Goal: Task Accomplishment & Management: Use online tool/utility

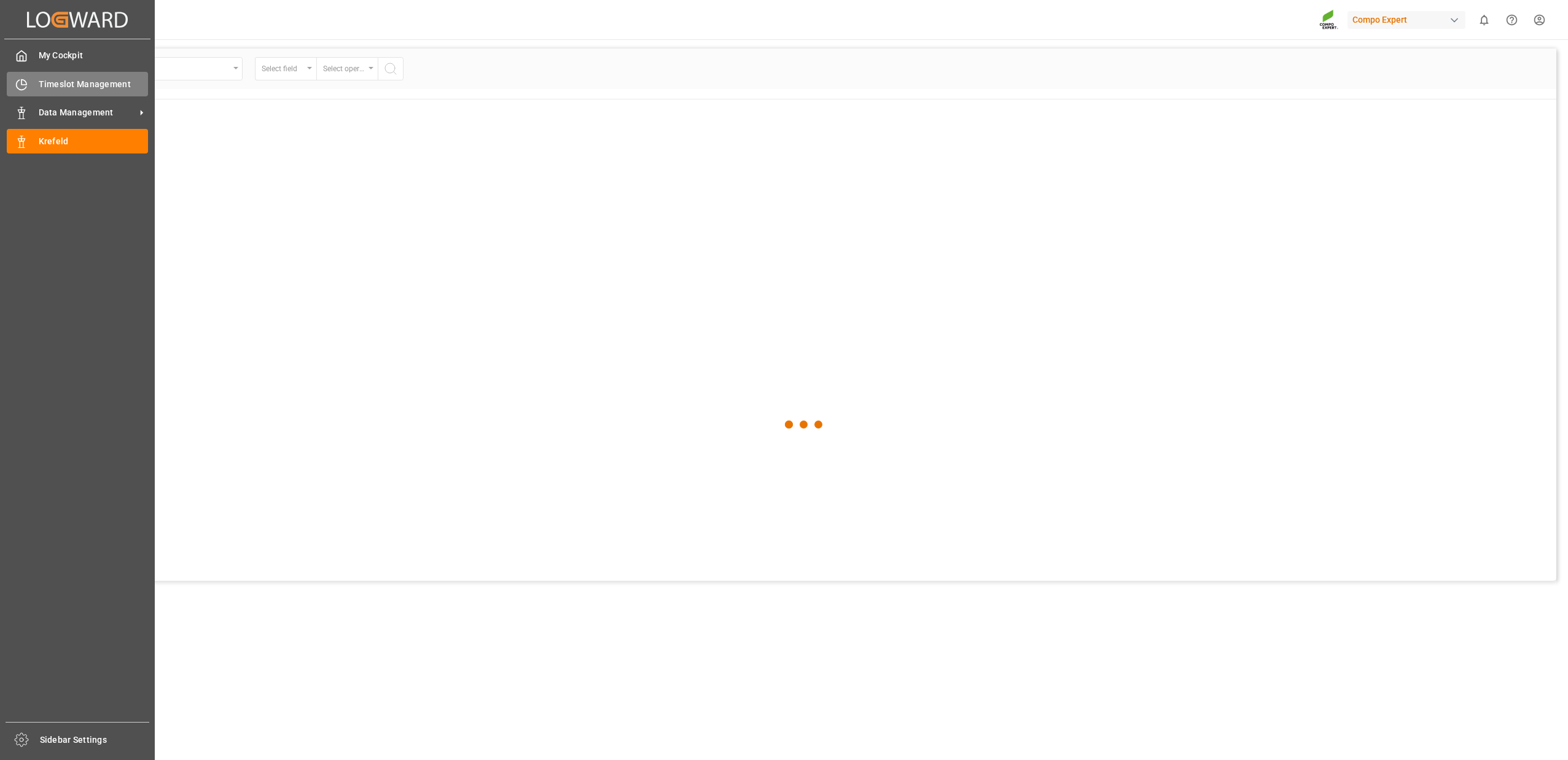
click at [39, 88] on span "Timeslot Management" at bounding box center [94, 84] width 110 height 13
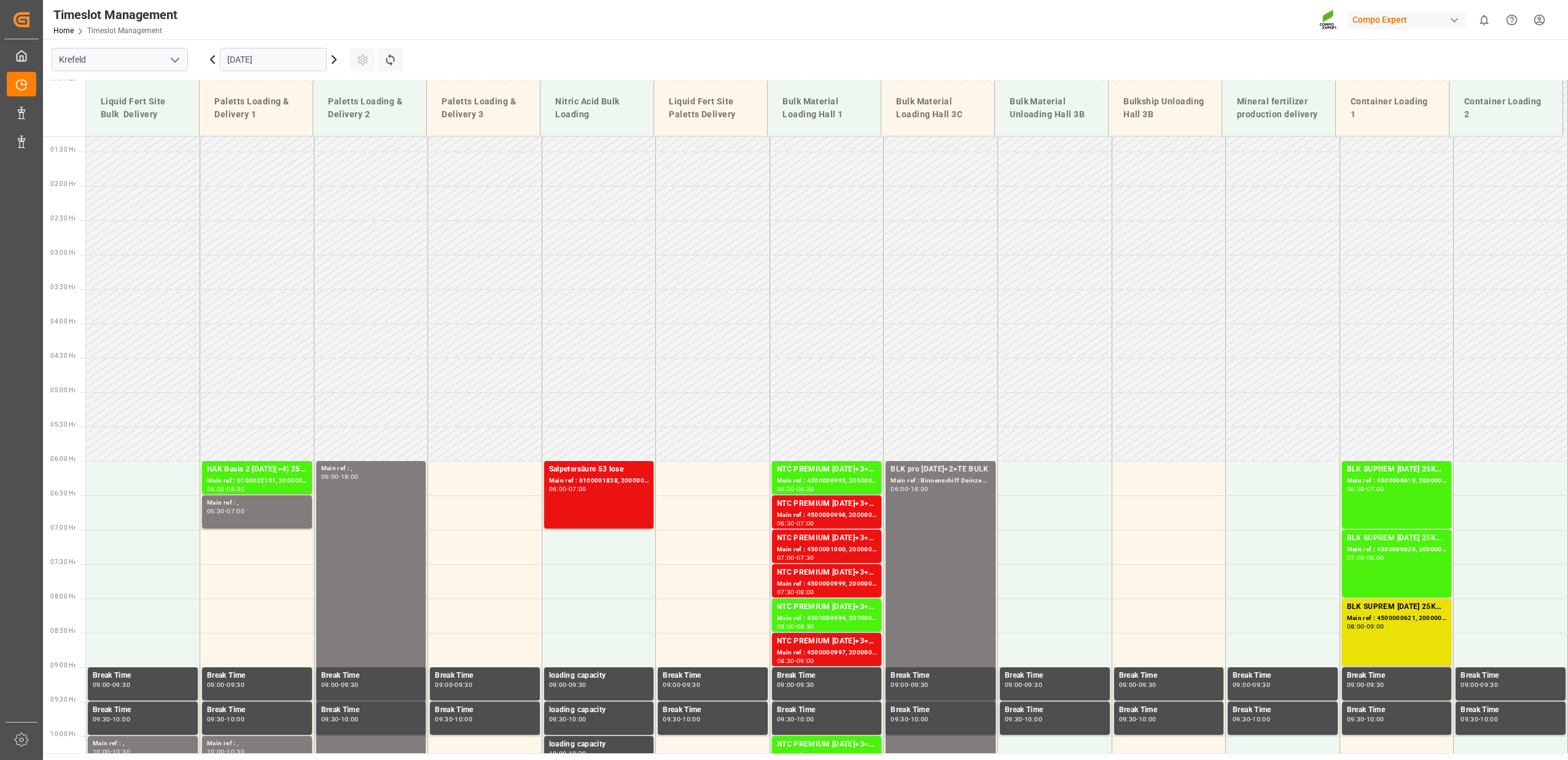
scroll to position [45, 0]
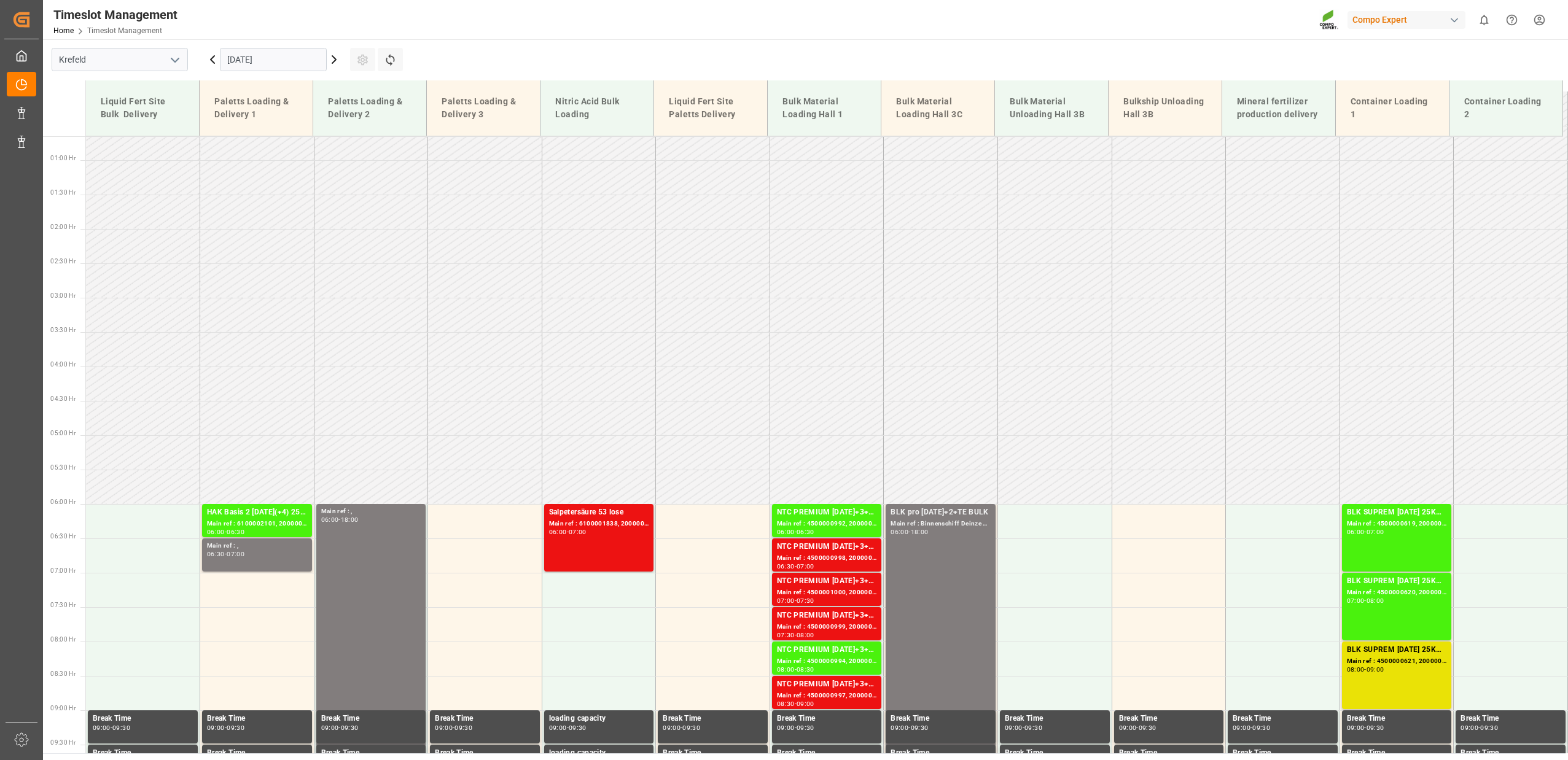
click at [333, 60] on icon at bounding box center [334, 59] width 15 height 15
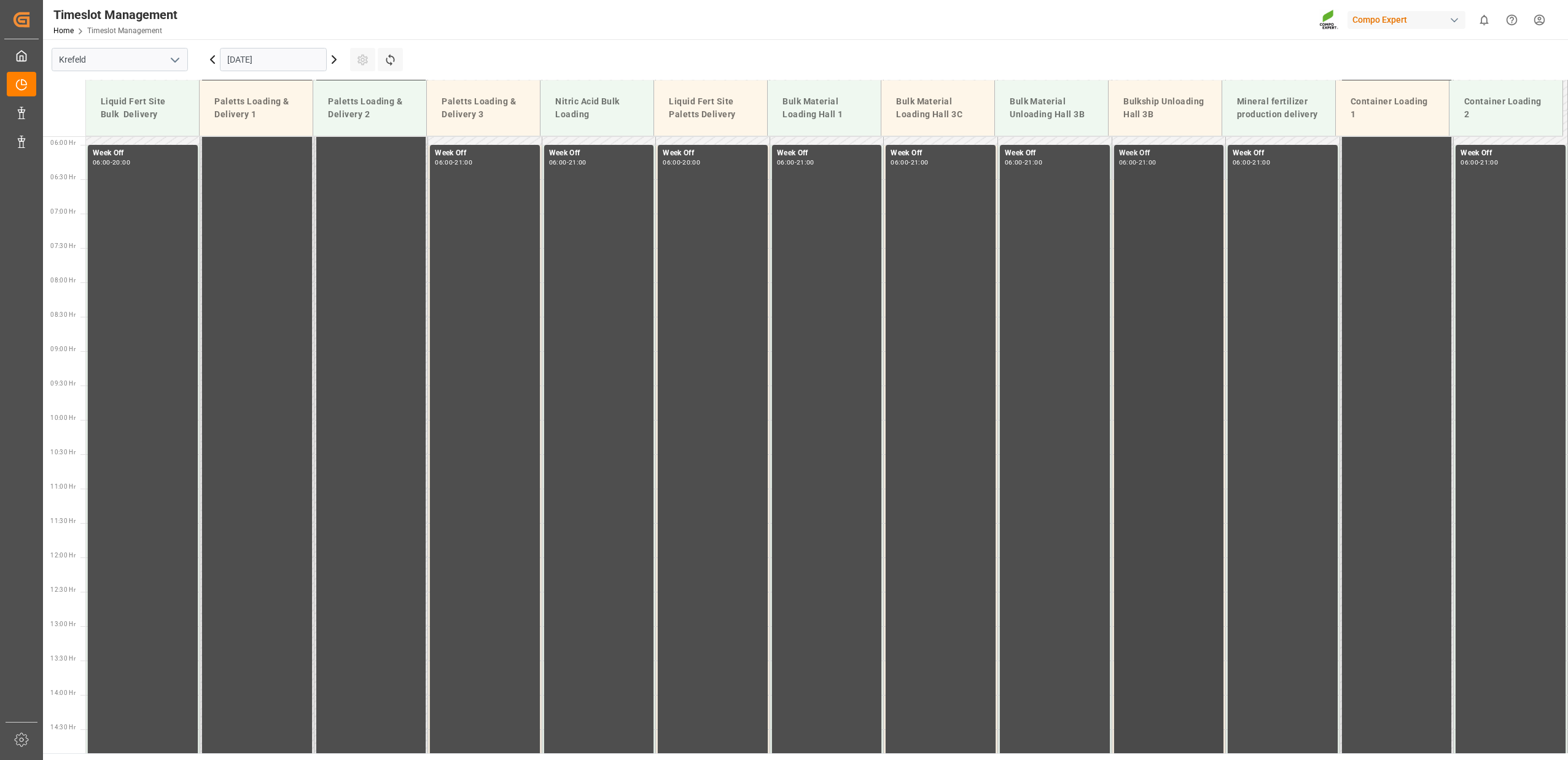
scroll to position [317, 0]
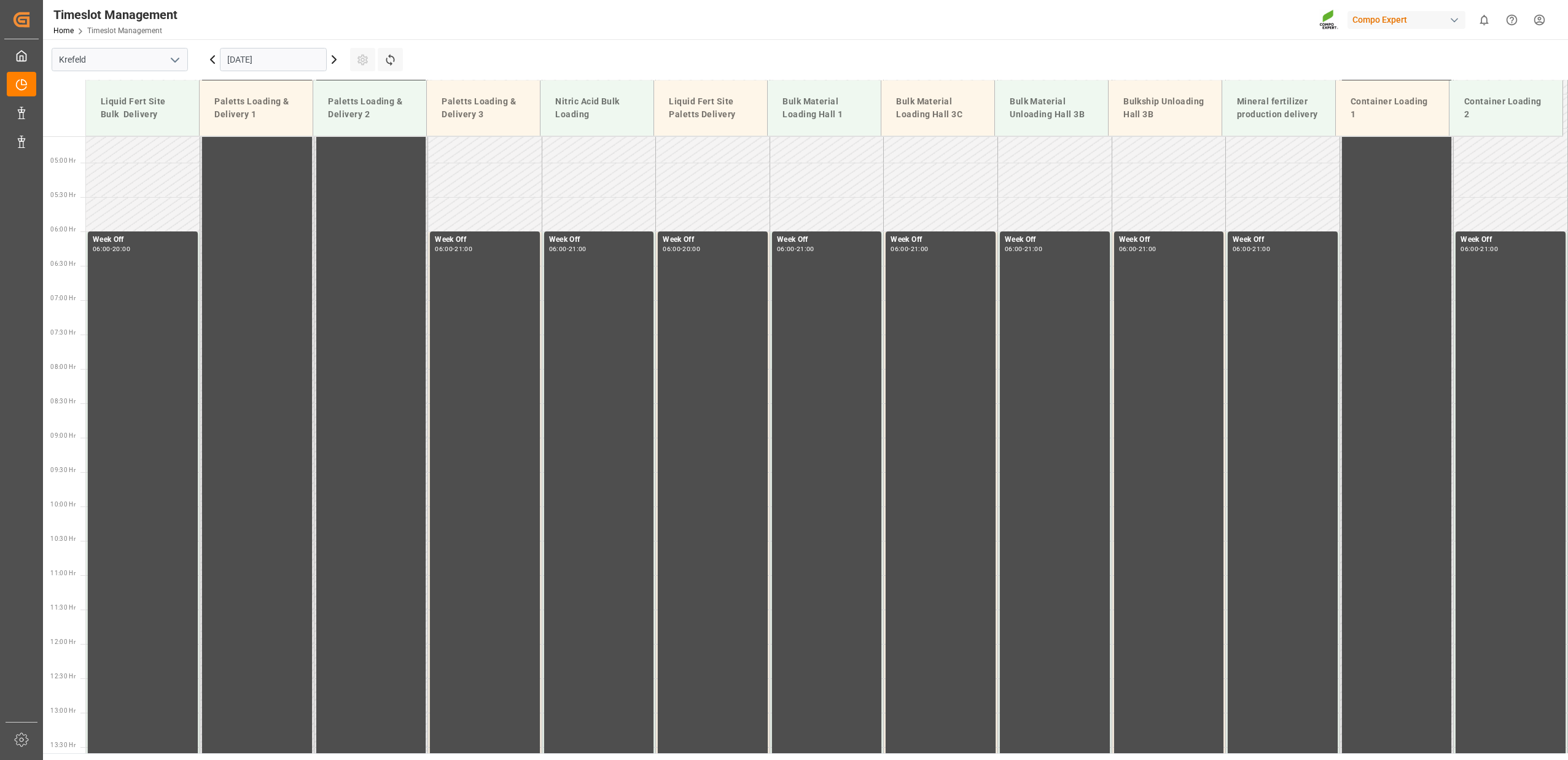
click at [334, 64] on icon at bounding box center [334, 59] width 15 height 15
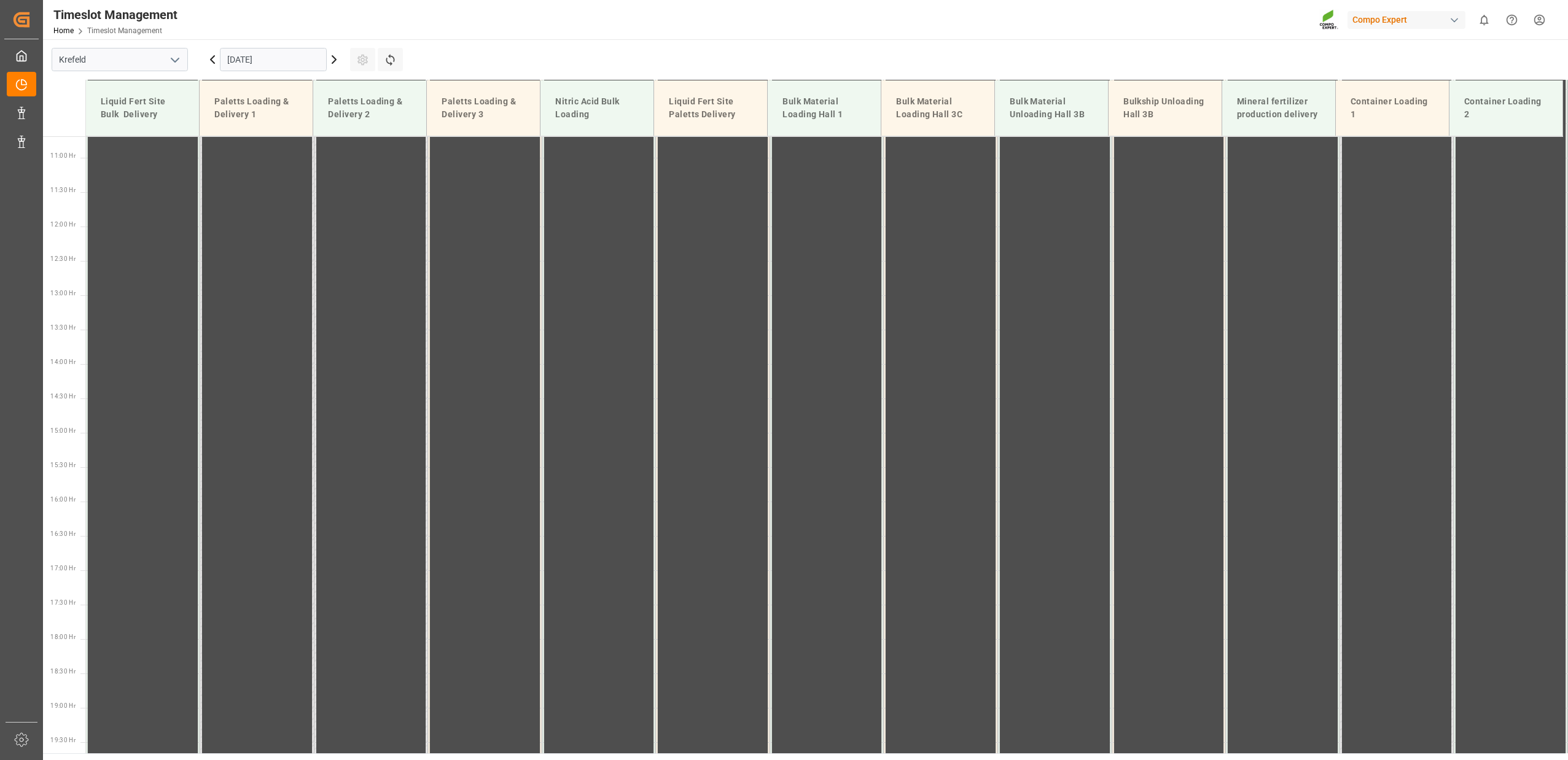
scroll to position [761, 0]
click at [334, 64] on icon at bounding box center [334, 59] width 15 height 15
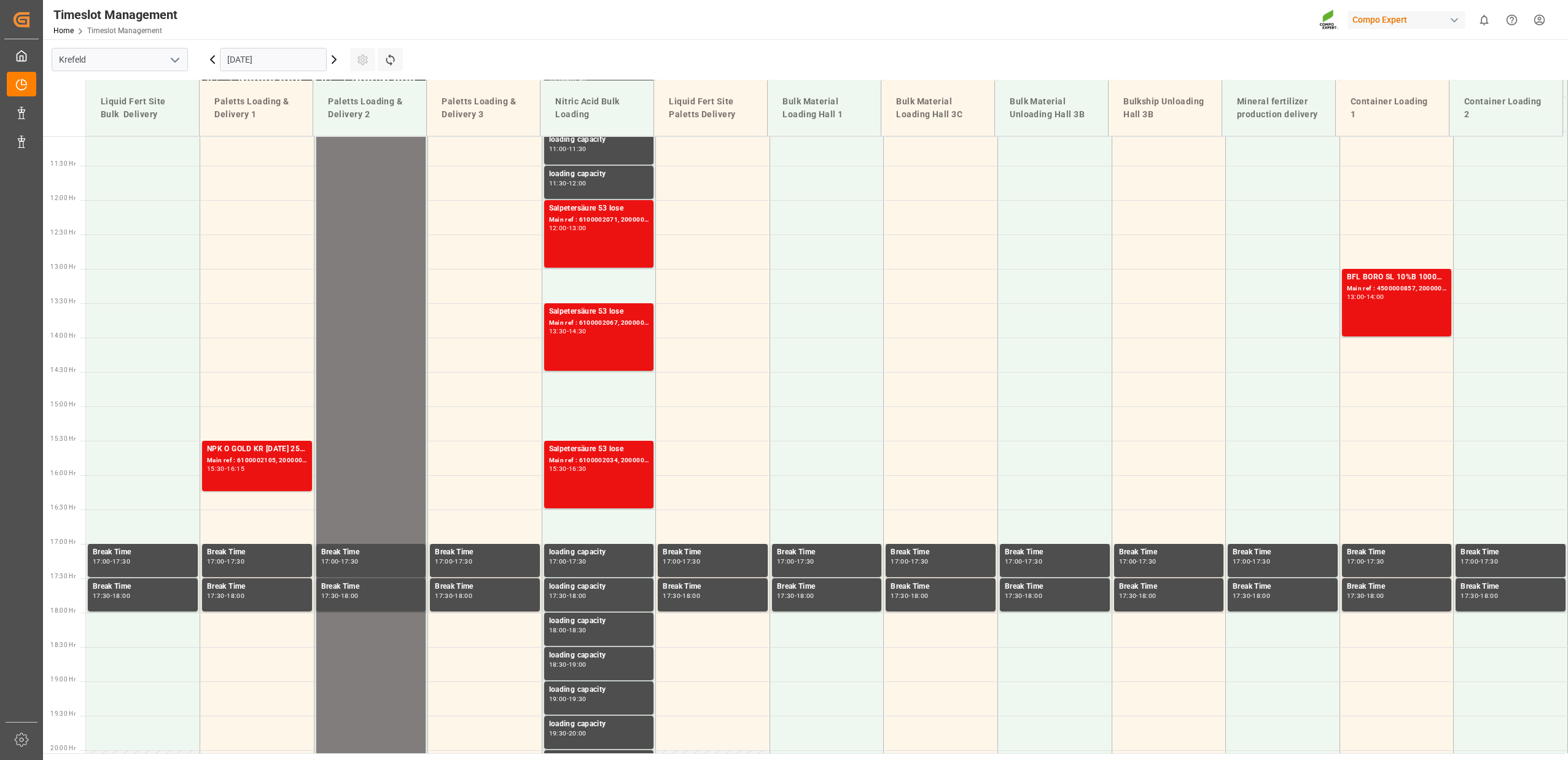
click at [216, 61] on icon at bounding box center [212, 59] width 15 height 15
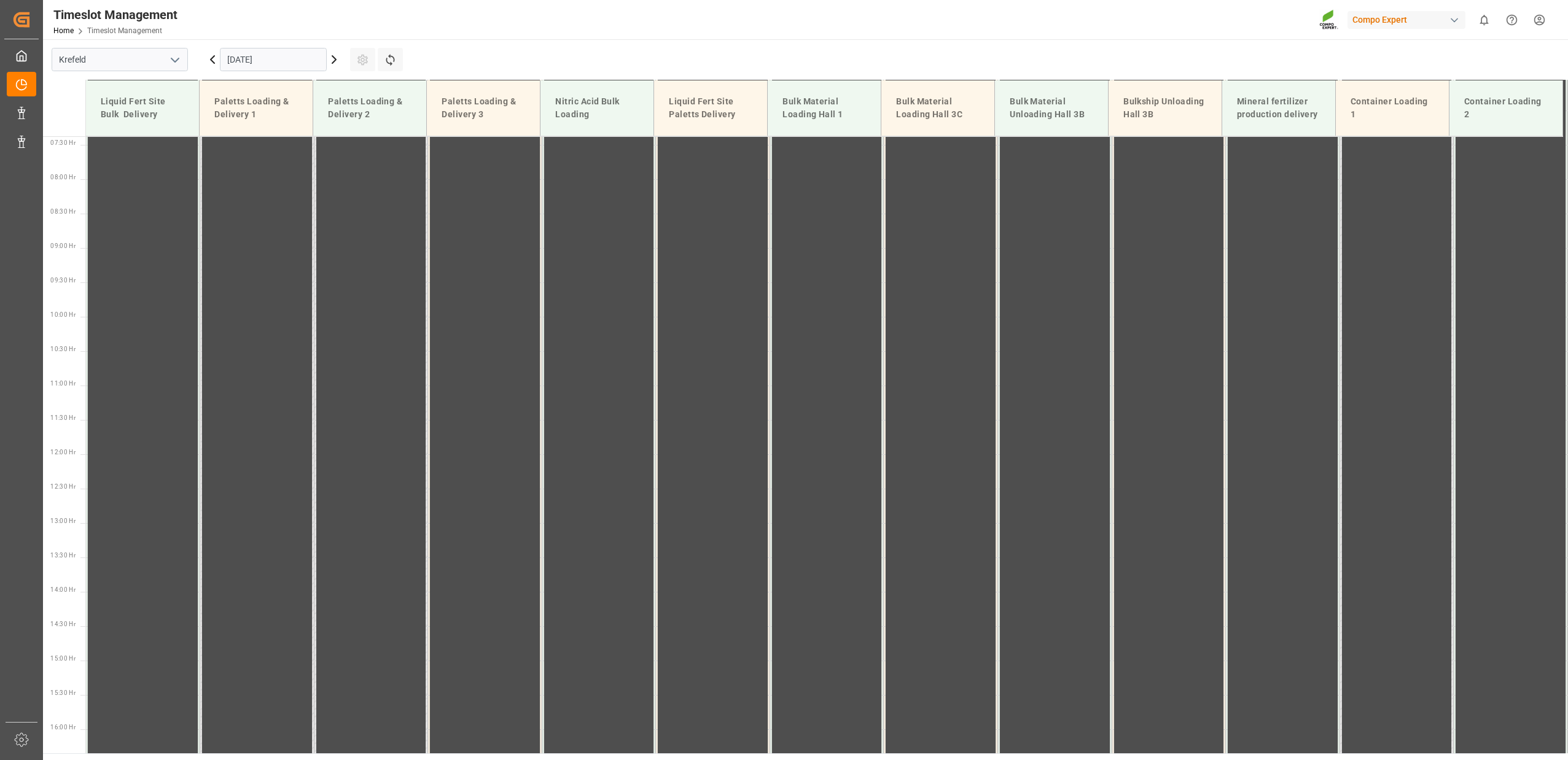
scroll to position [760, 0]
click at [216, 61] on icon at bounding box center [212, 59] width 15 height 15
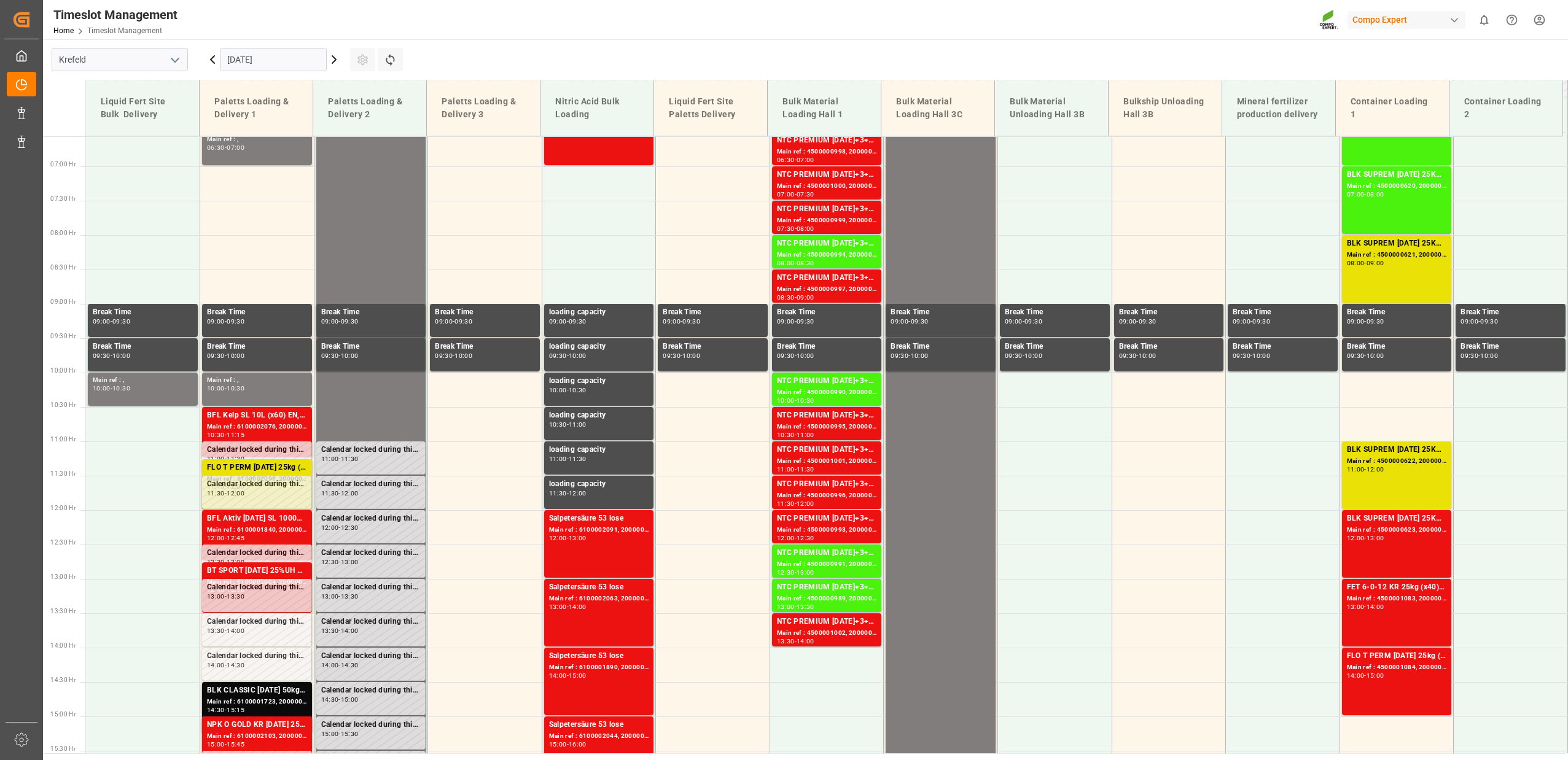
scroll to position [403, 0]
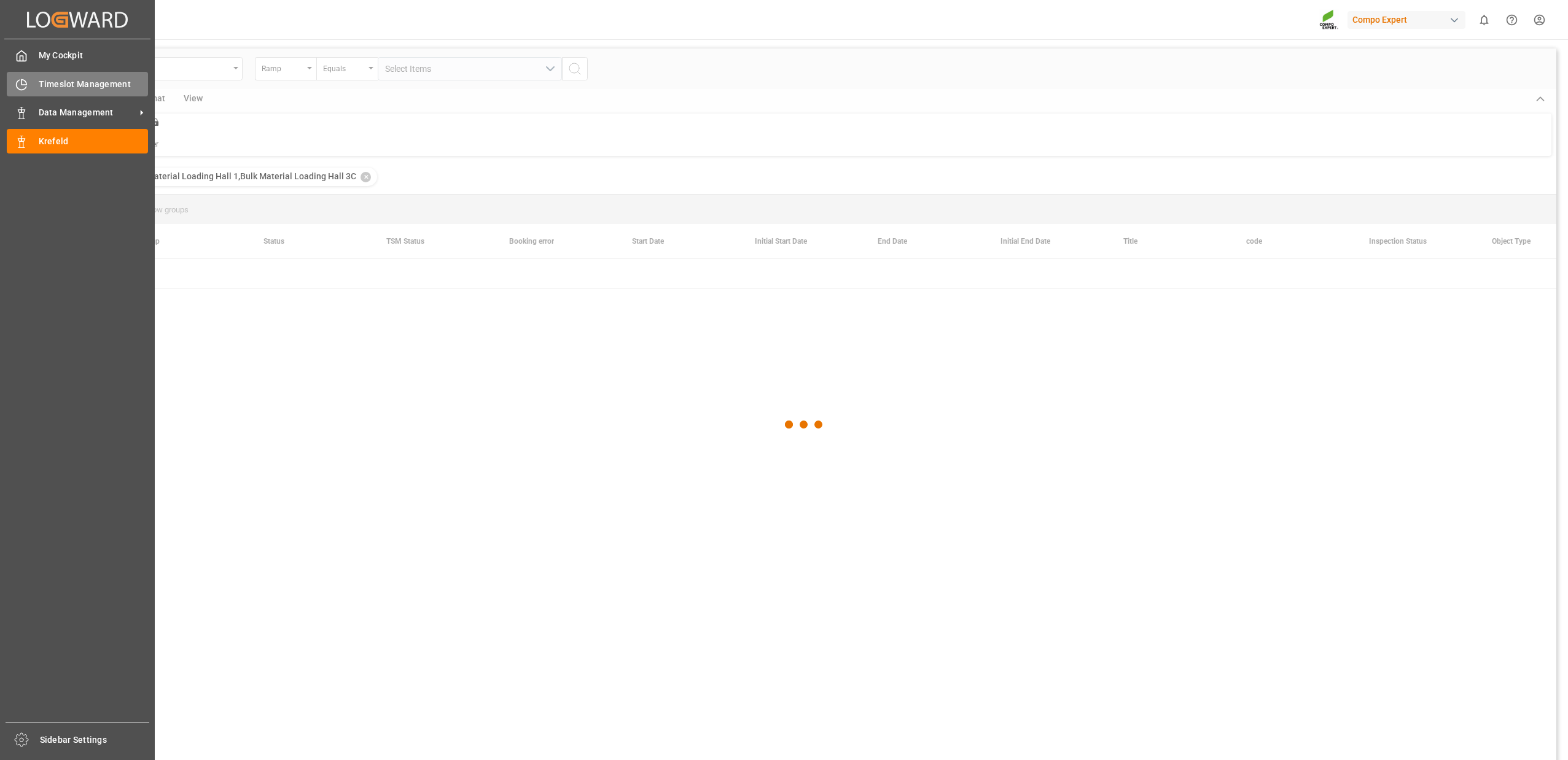
click at [29, 84] on div "Timeslot Management Timeslot Management" at bounding box center [77, 84] width 142 height 24
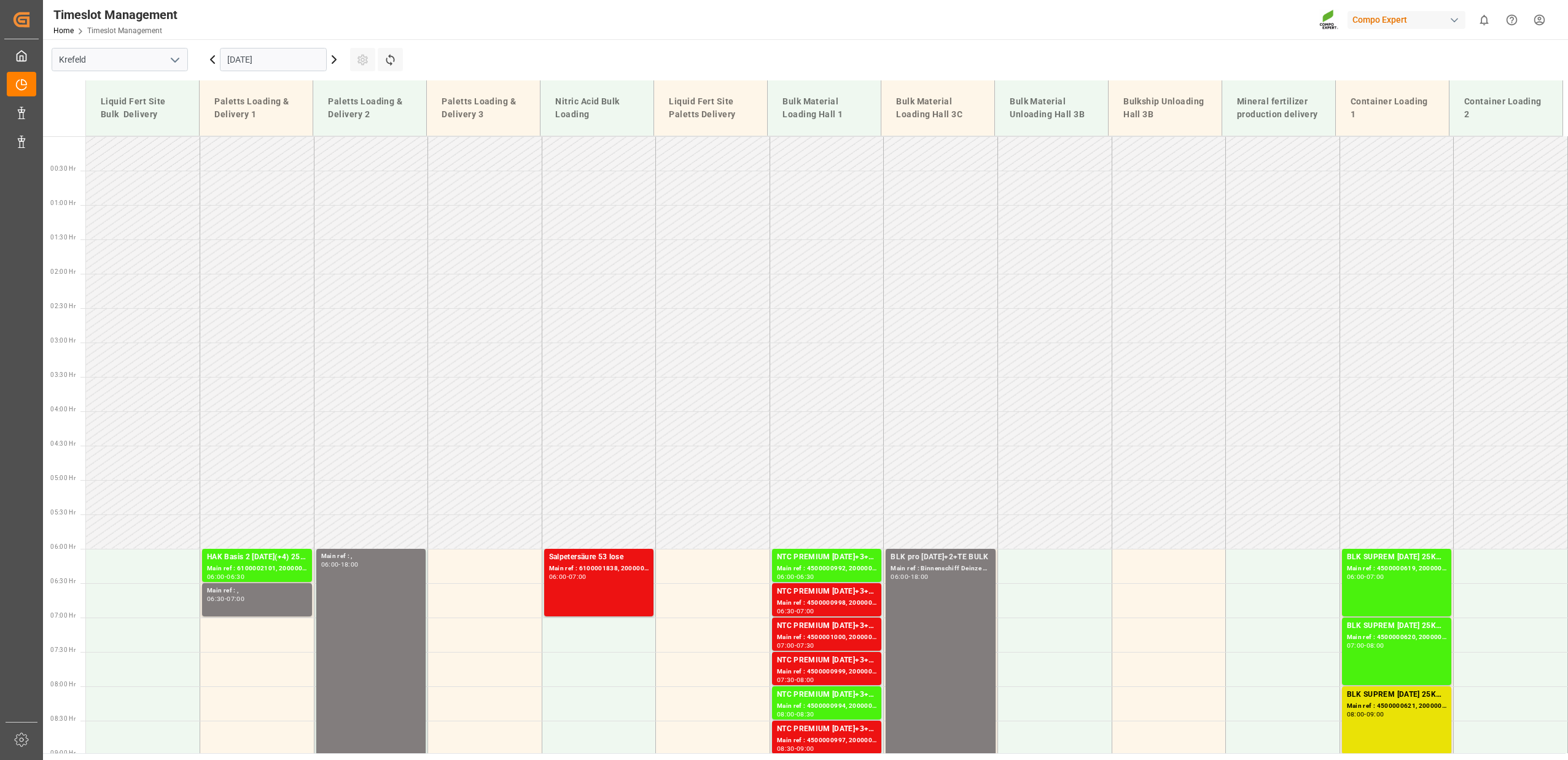
click at [332, 60] on icon at bounding box center [334, 59] width 15 height 15
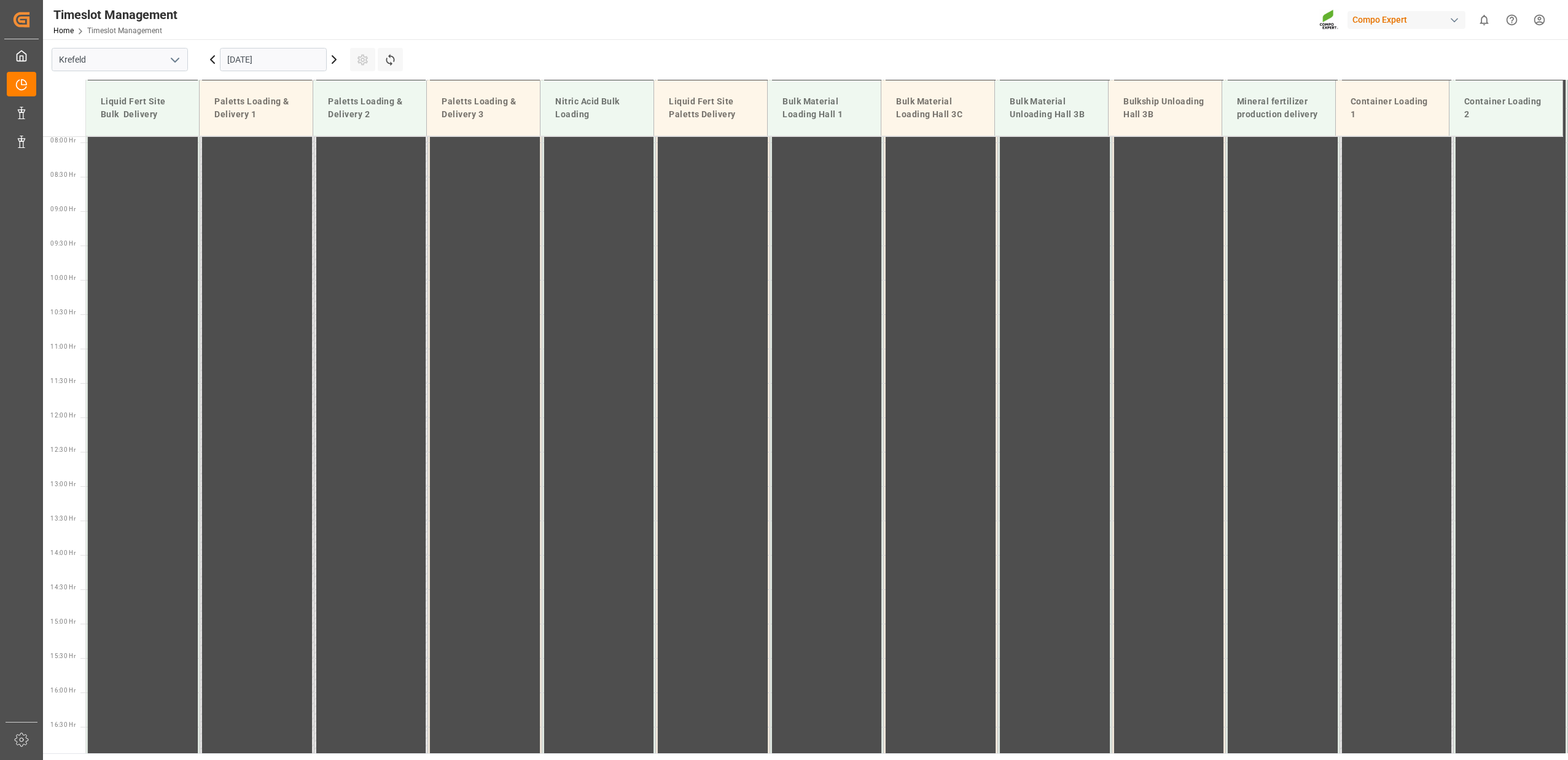
scroll to position [666, 0]
click at [332, 60] on icon at bounding box center [334, 59] width 15 height 15
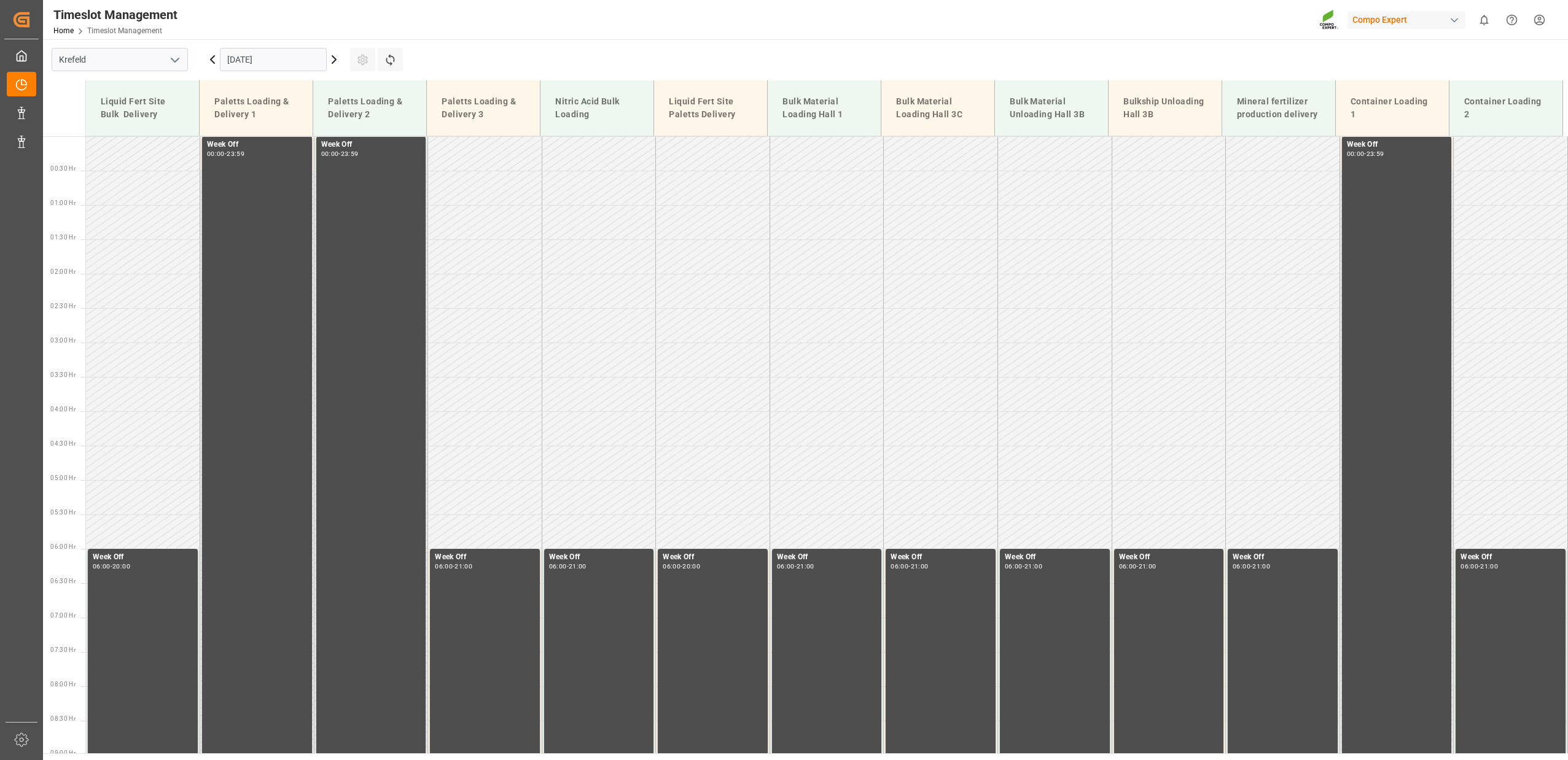
scroll to position [0, 0]
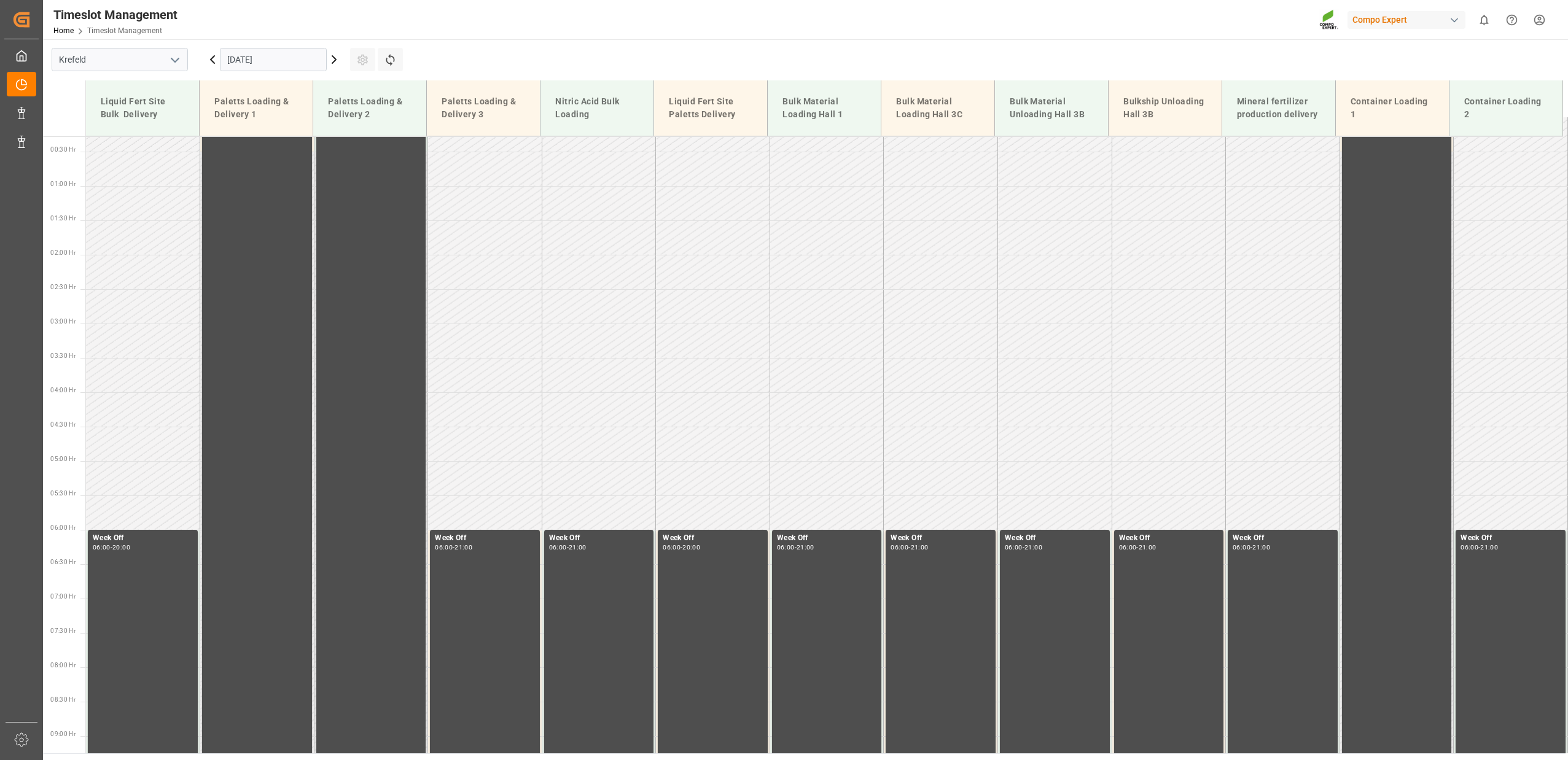
click at [332, 60] on icon at bounding box center [334, 59] width 15 height 15
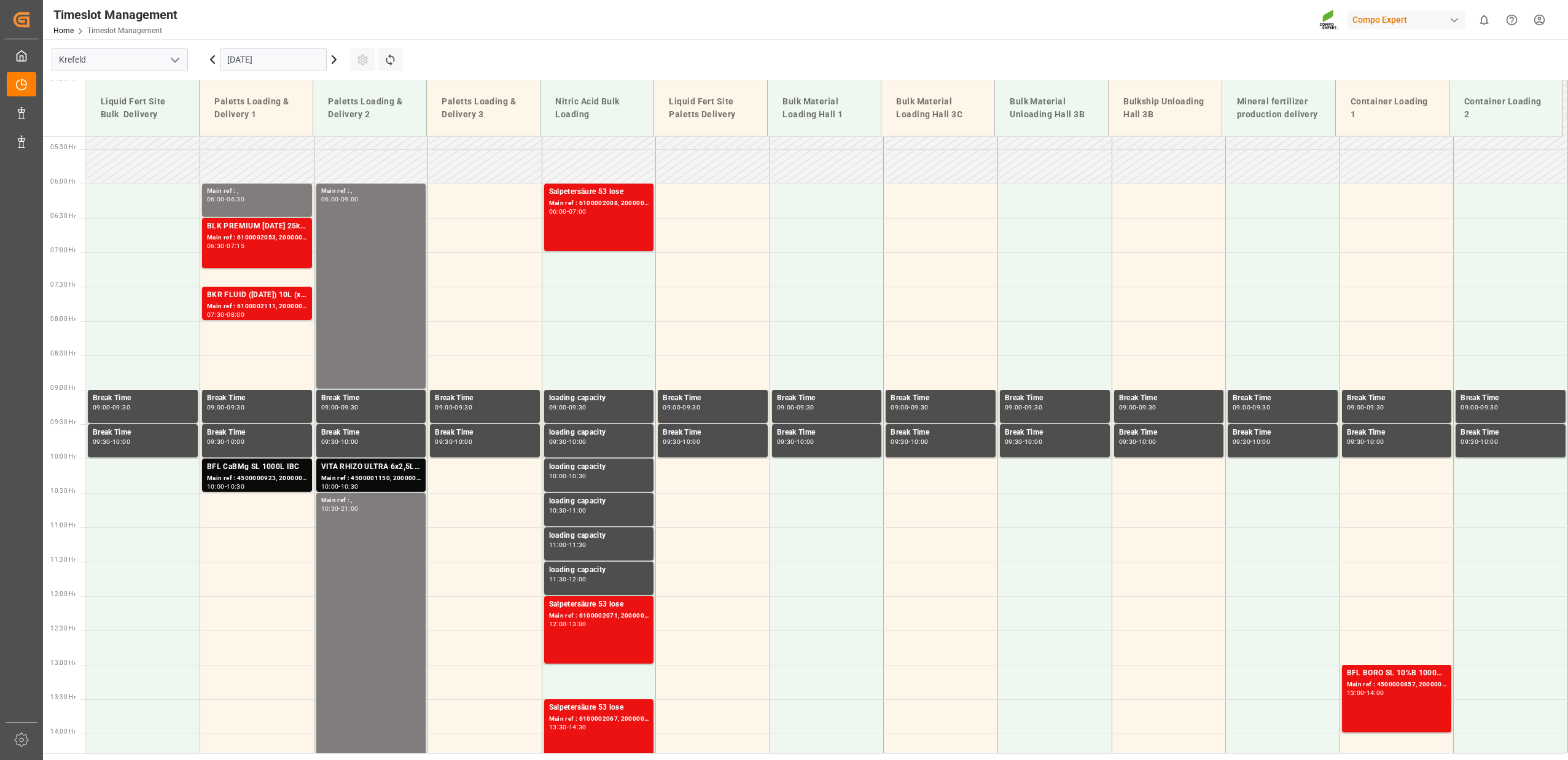
scroll to position [317, 0]
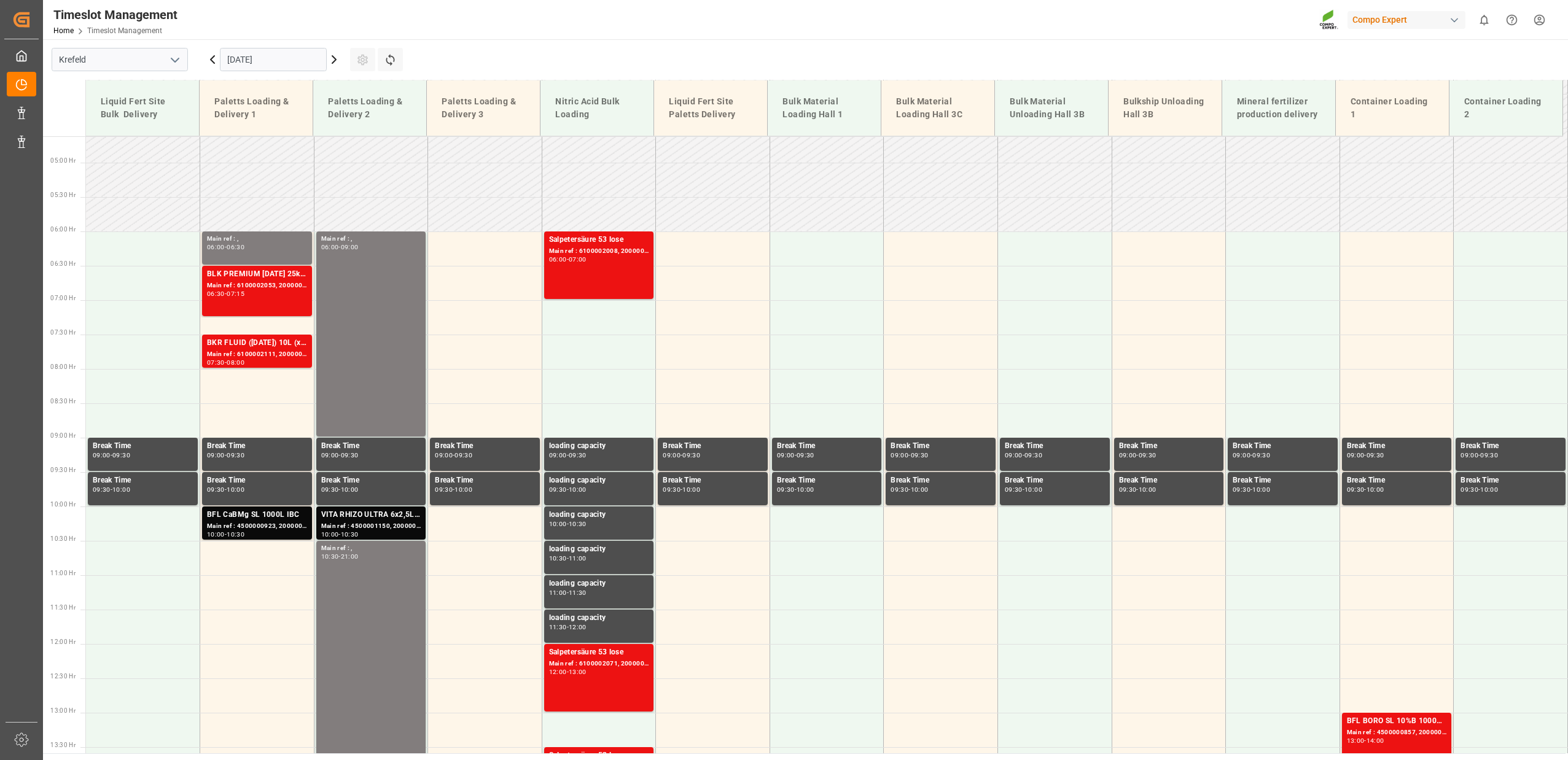
click at [336, 61] on icon at bounding box center [334, 59] width 15 height 15
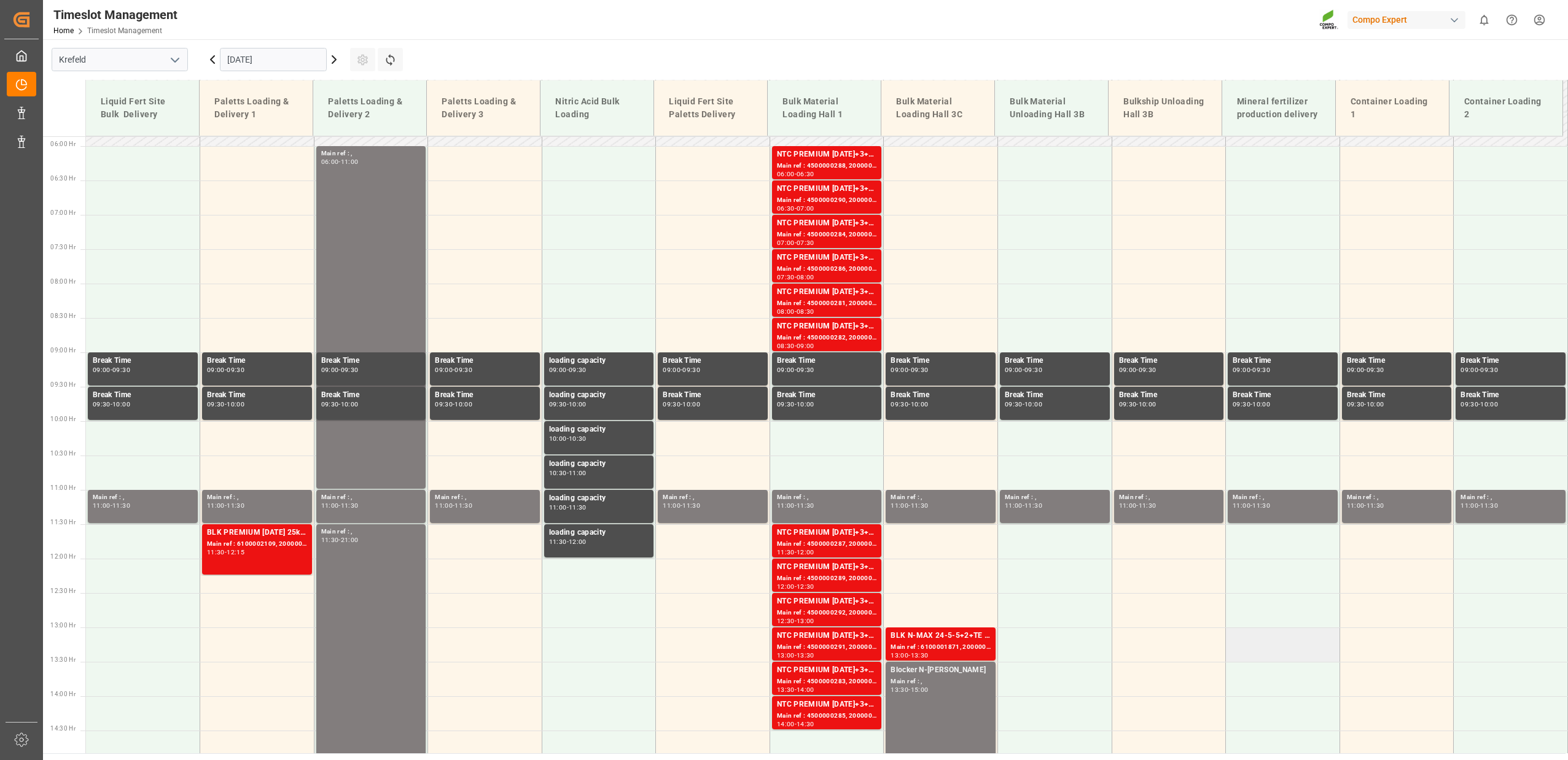
scroll to position [403, 0]
click at [335, 60] on icon at bounding box center [334, 59] width 4 height 7
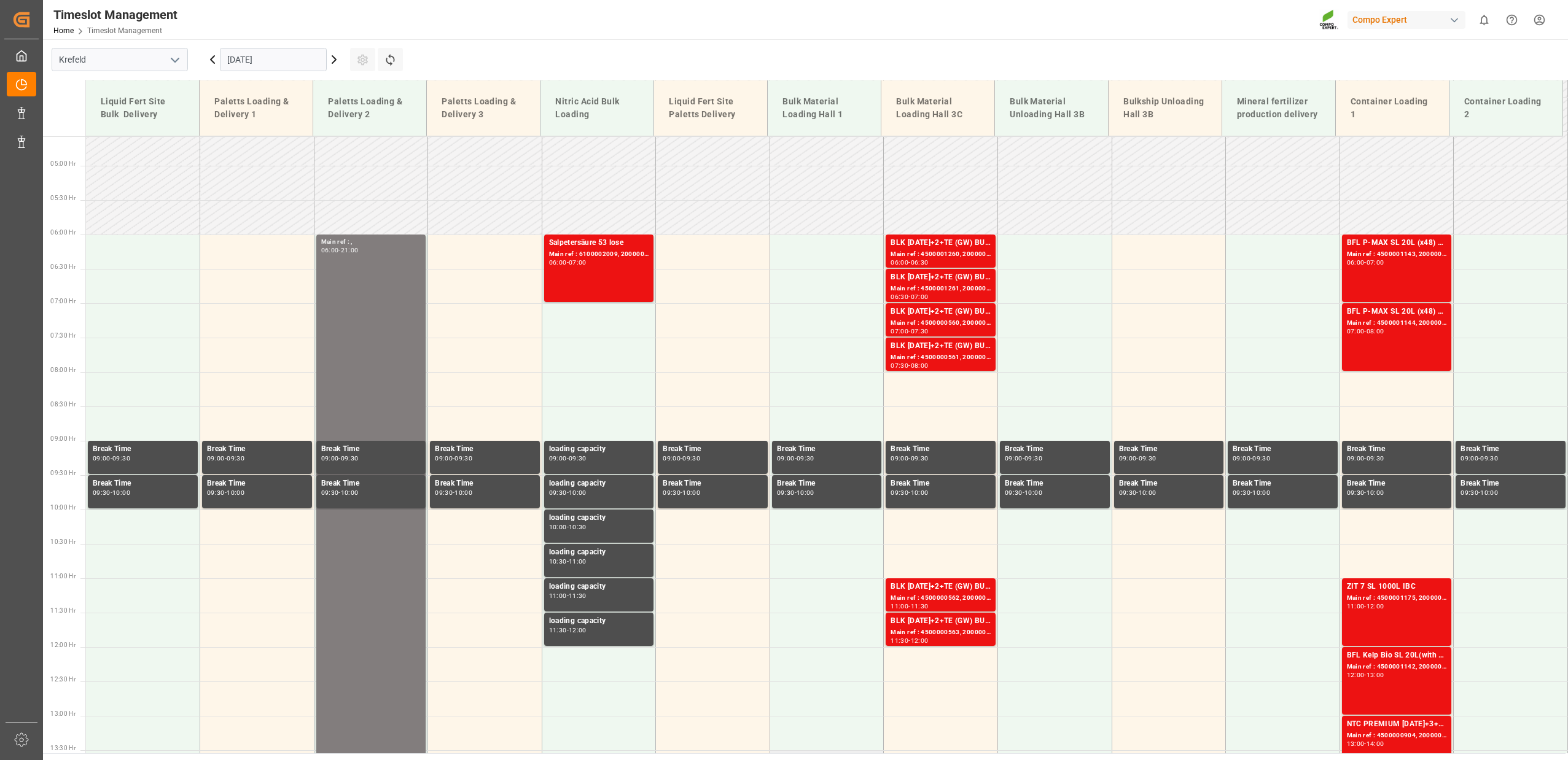
scroll to position [224, 0]
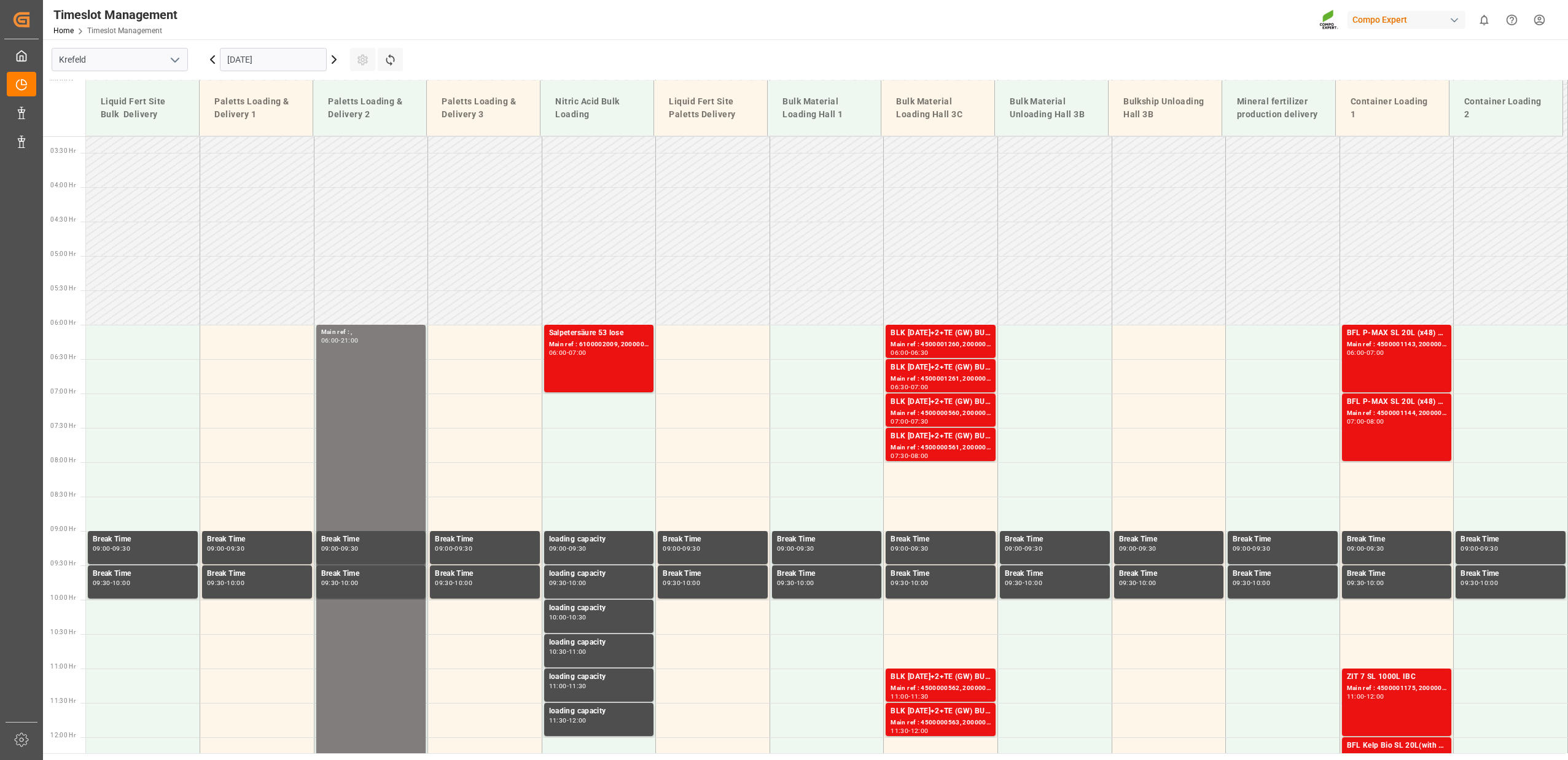
click at [214, 63] on icon at bounding box center [212, 59] width 4 height 7
